Goal: Find specific page/section: Find specific page/section

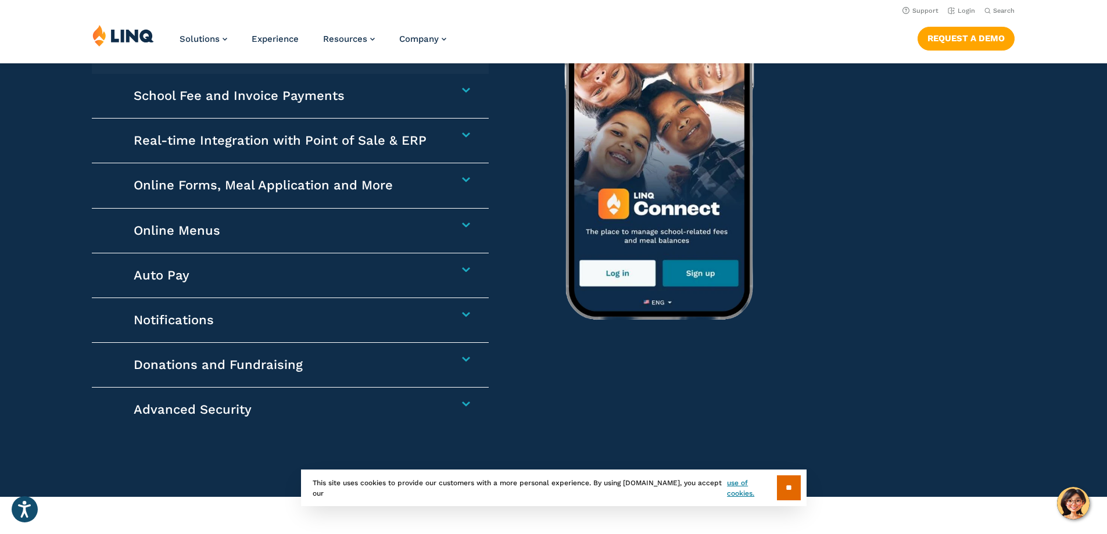
scroll to position [1859, 0]
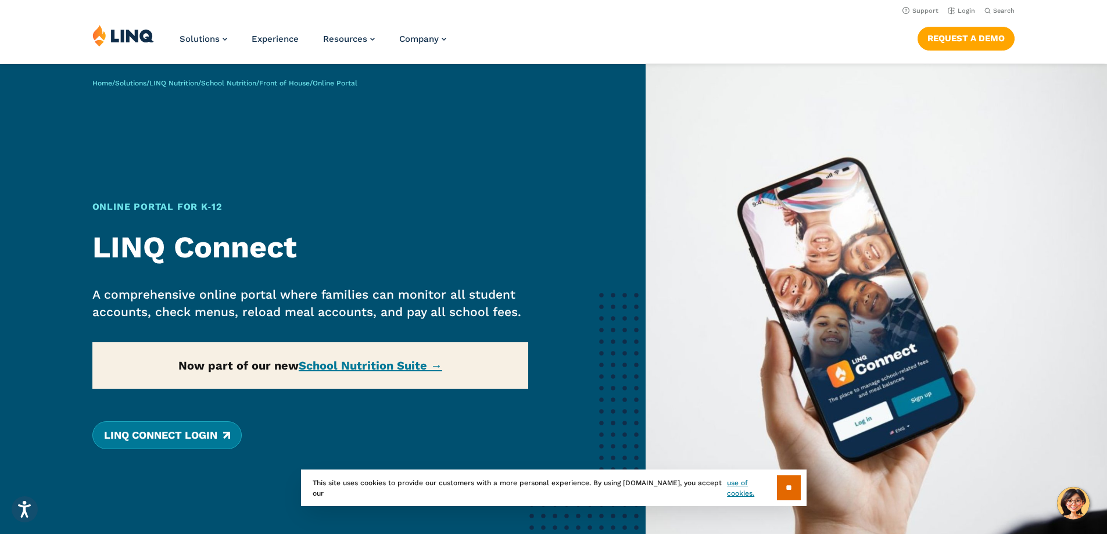
click at [167, 429] on link "LINQ Connect Login" at bounding box center [166, 435] width 149 height 28
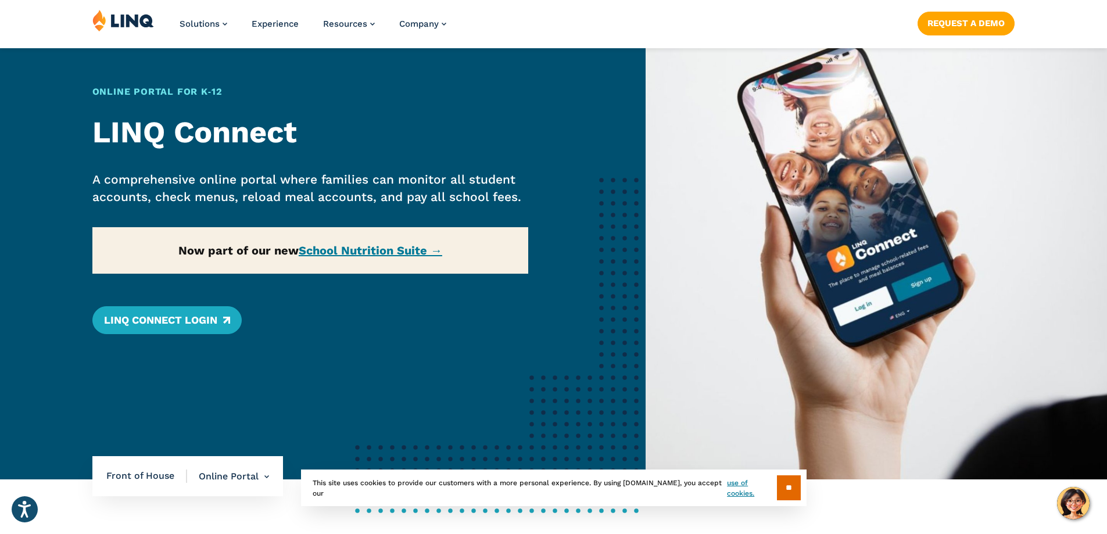
scroll to position [116, 0]
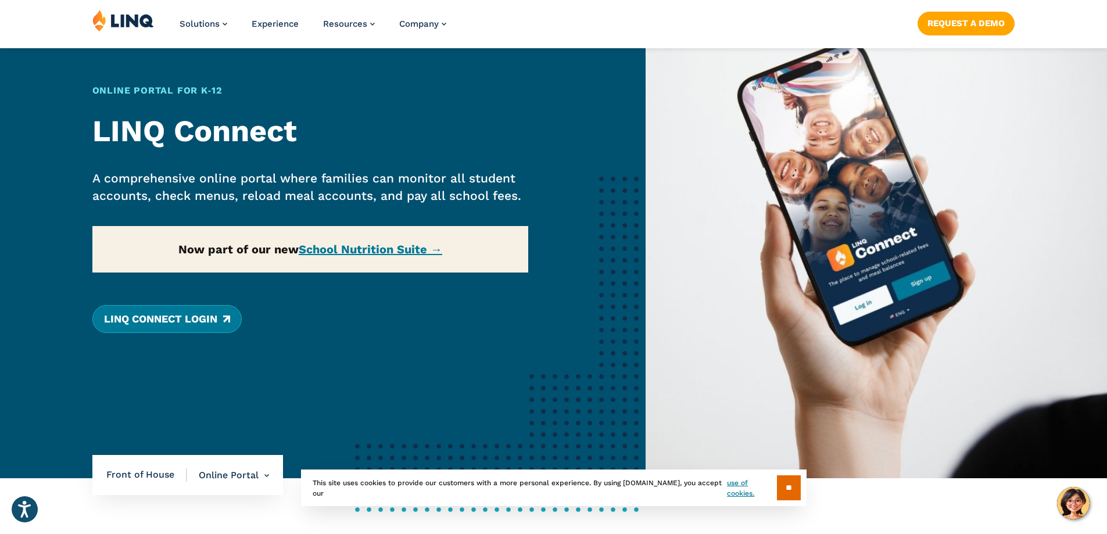
click at [167, 315] on link "LINQ Connect Login" at bounding box center [166, 319] width 149 height 28
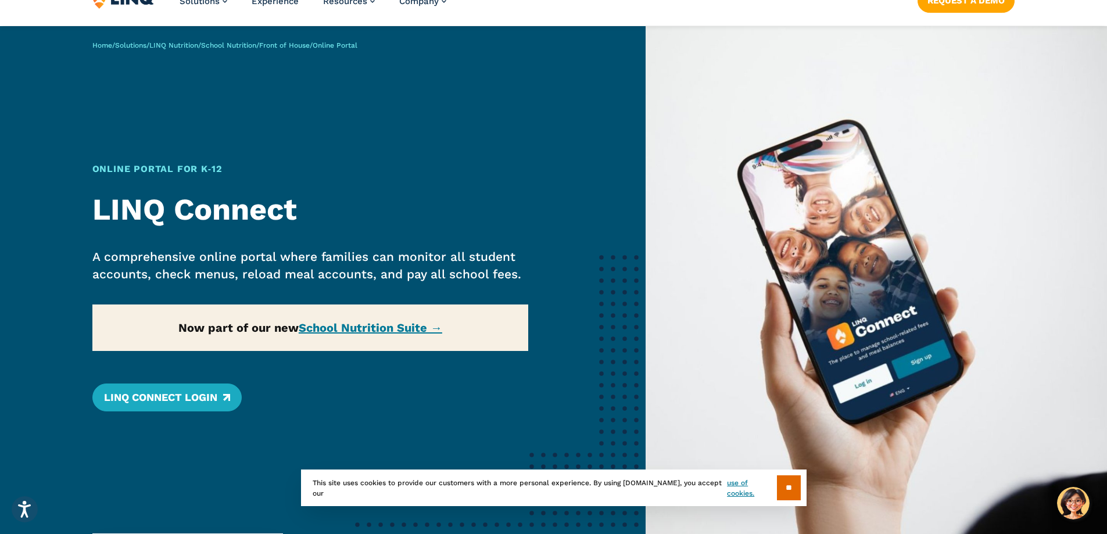
scroll to position [58, 0]
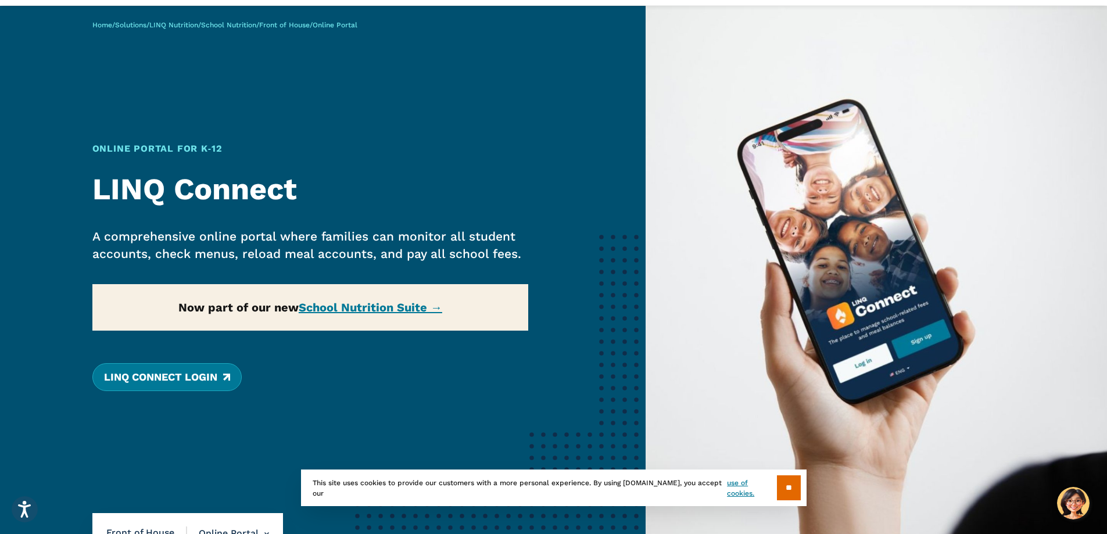
click at [173, 374] on link "LINQ Connect Login" at bounding box center [166, 377] width 149 height 28
